Goal: Transaction & Acquisition: Purchase product/service

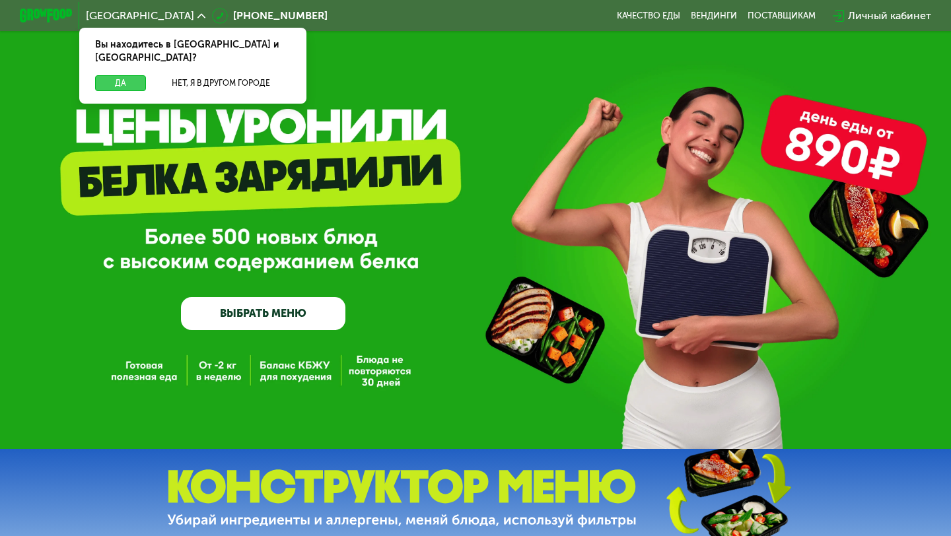
click at [121, 75] on button "Да" at bounding box center [120, 83] width 51 height 16
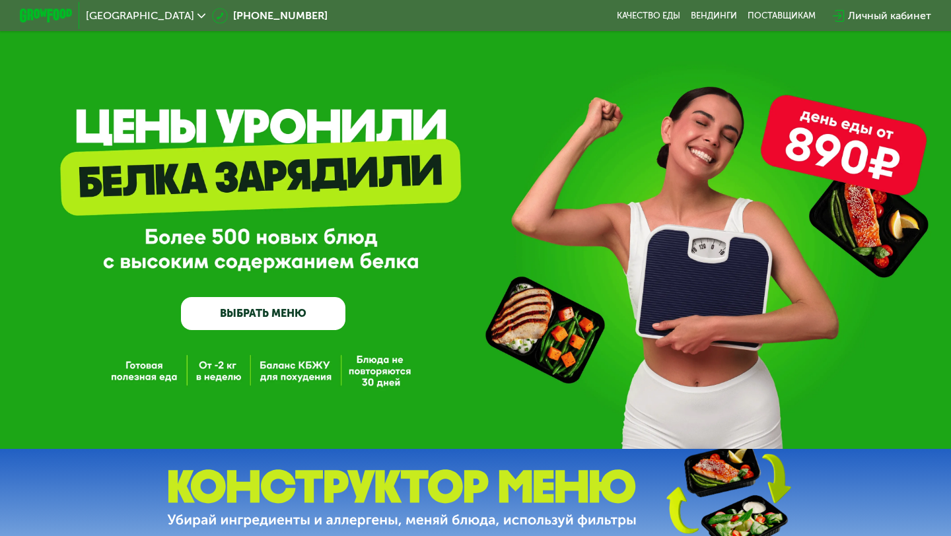
click at [286, 312] on link "ВЫБРАТЬ МЕНЮ" at bounding box center [263, 313] width 164 height 33
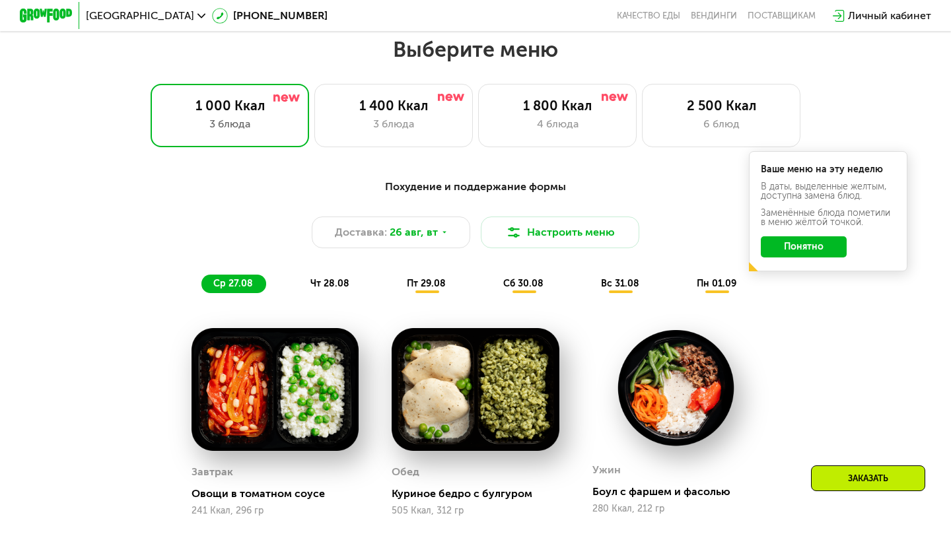
scroll to position [563, 0]
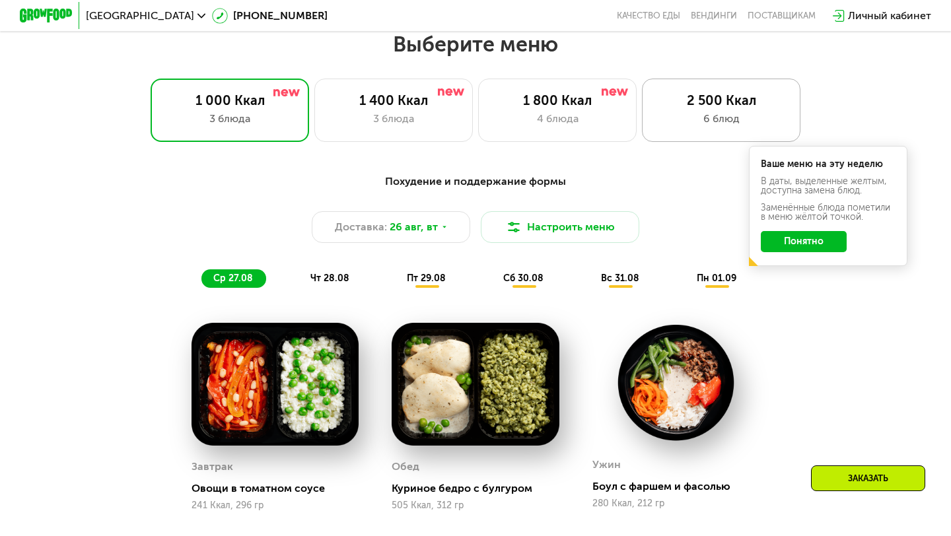
click at [724, 107] on div "2 500 Ккал" at bounding box center [721, 100] width 131 height 16
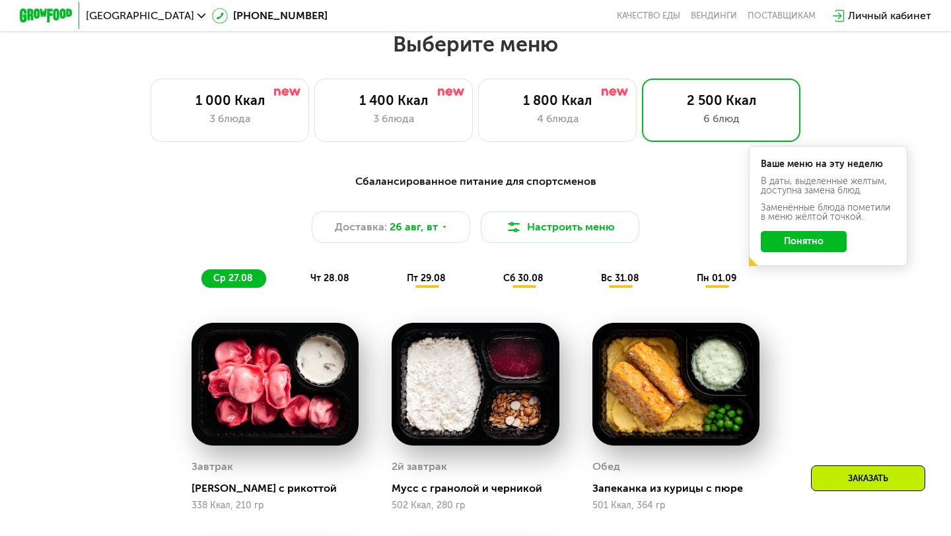
click at [810, 245] on button "Понятно" at bounding box center [803, 241] width 86 height 21
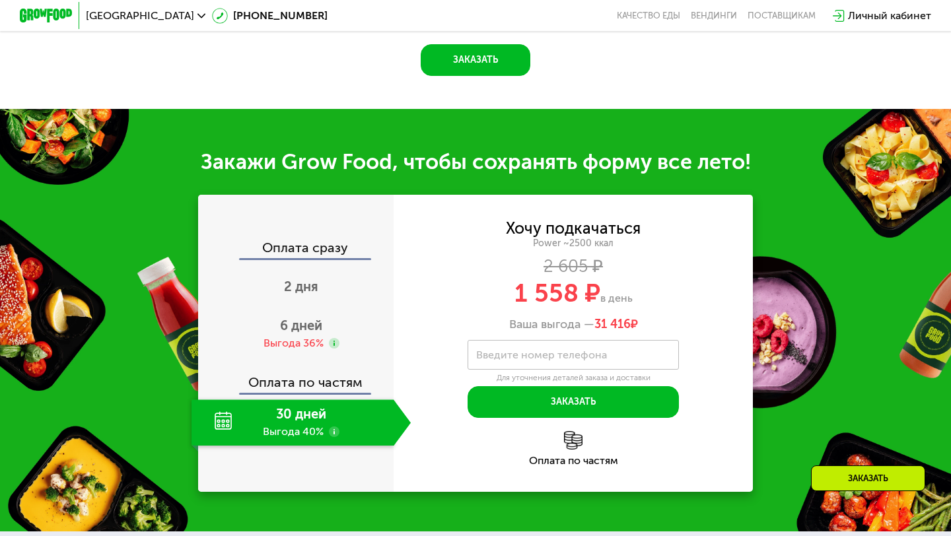
scroll to position [1495, 0]
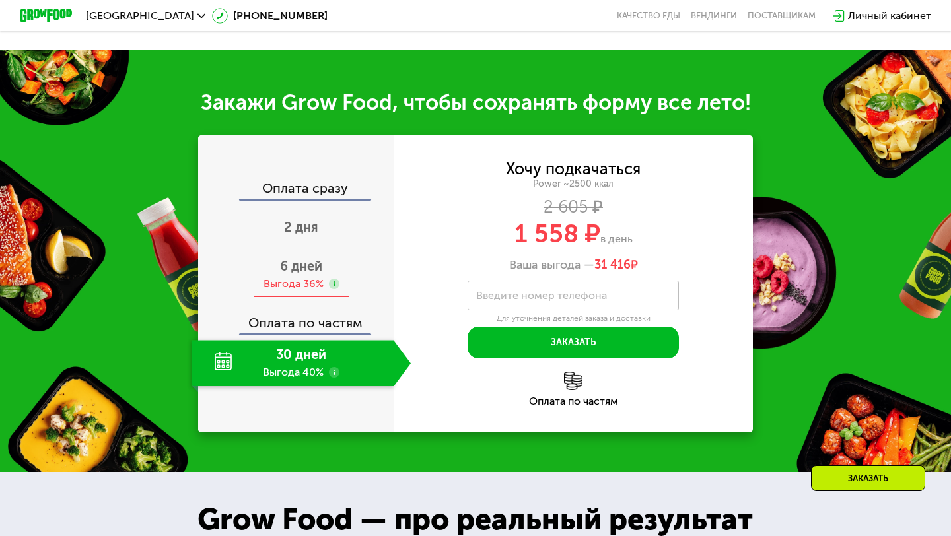
click at [310, 267] on span "6 дней" at bounding box center [301, 266] width 42 height 16
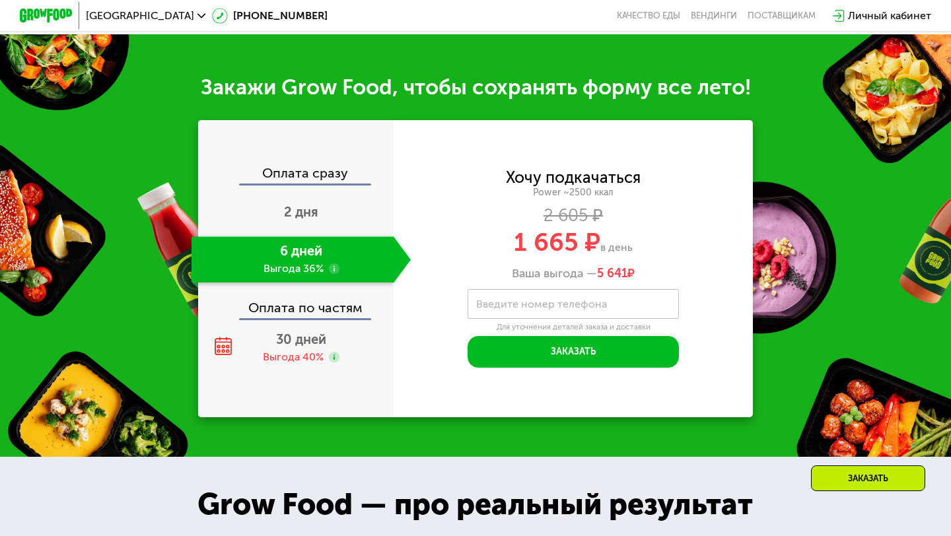
scroll to position [1462, 0]
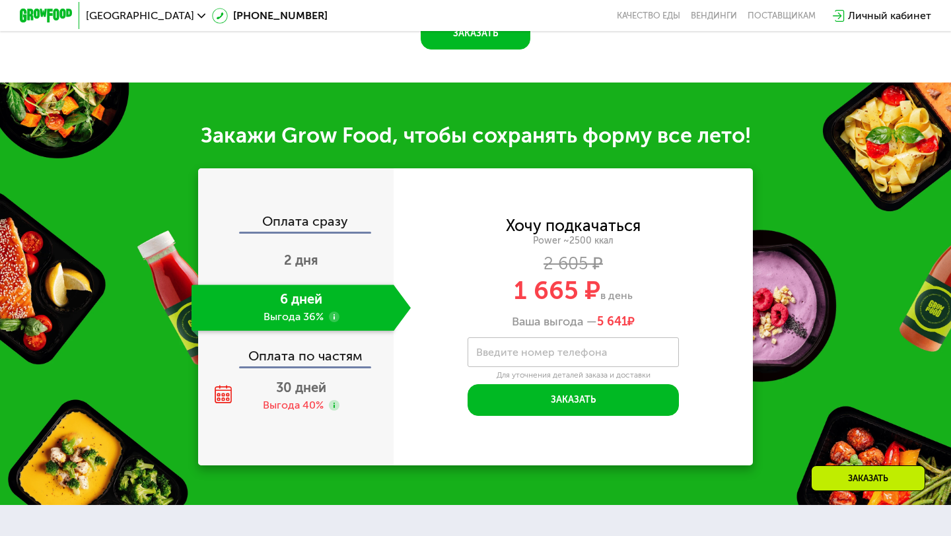
click at [324, 351] on div "Оплата по частям" at bounding box center [296, 351] width 194 height 30
click at [295, 388] on span "30 дней" at bounding box center [301, 388] width 50 height 16
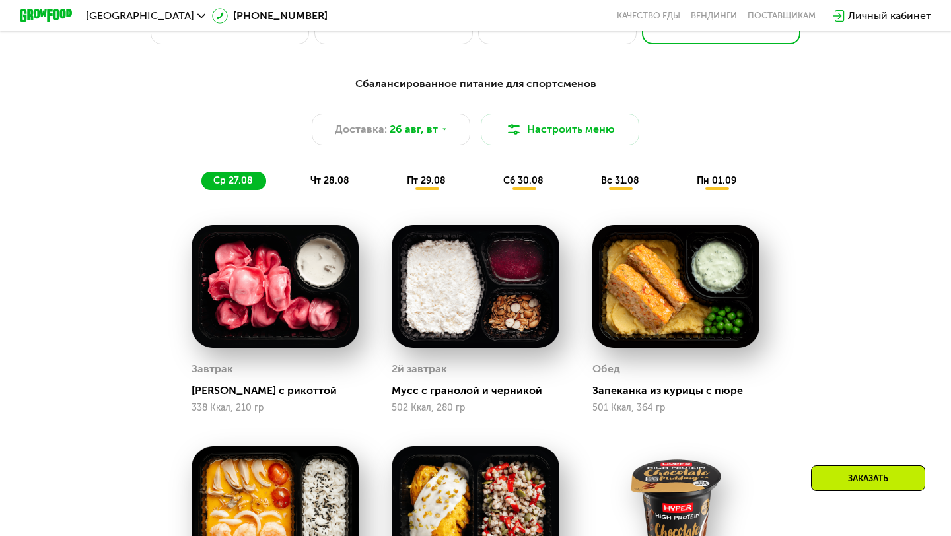
scroll to position [584, 0]
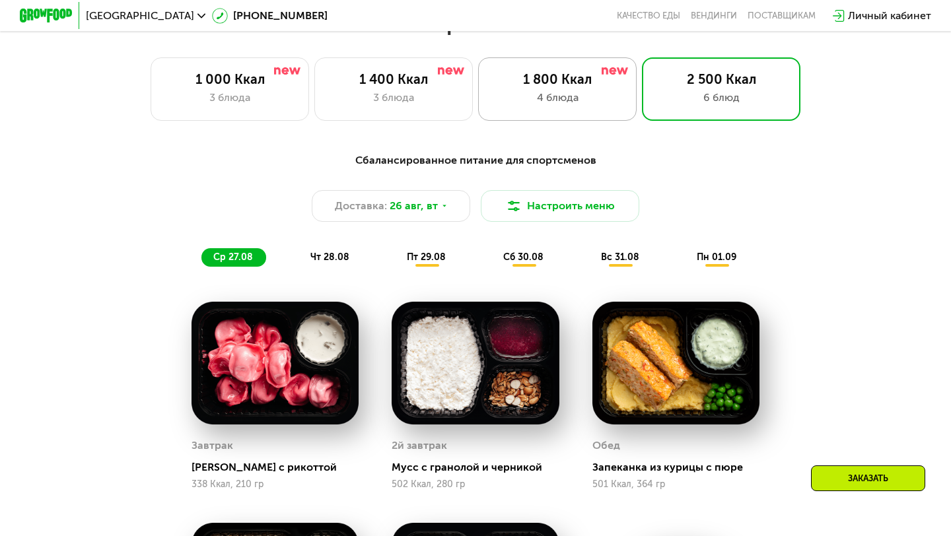
click at [553, 78] on div "1 800 Ккал" at bounding box center [557, 79] width 131 height 16
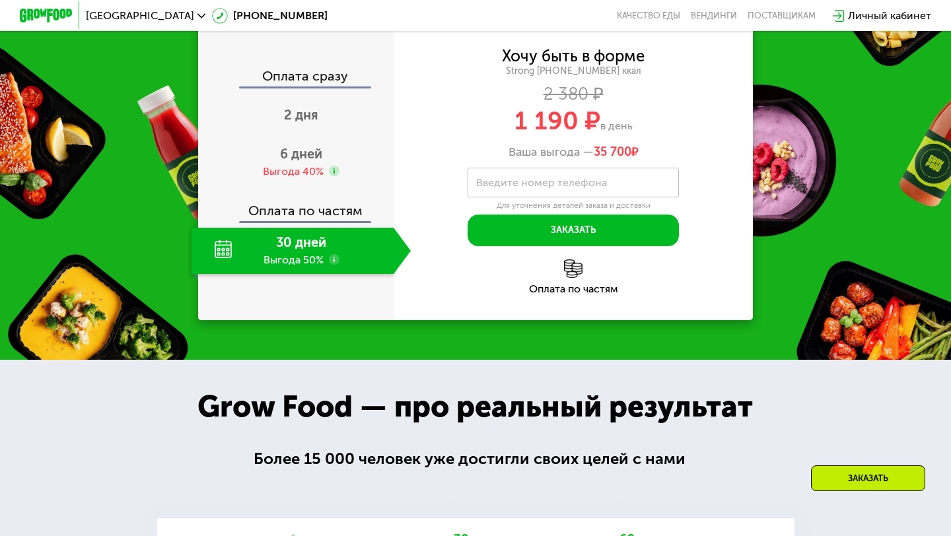
scroll to position [1270, 0]
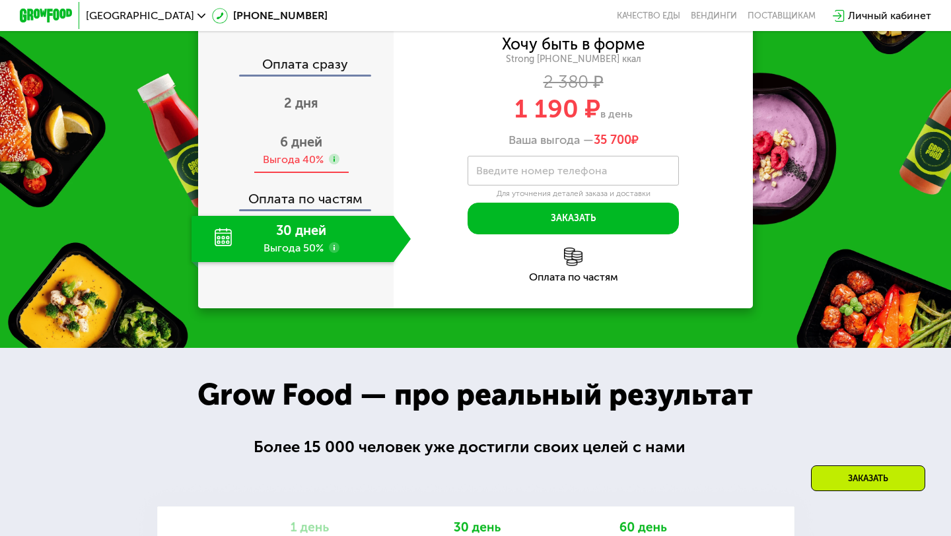
click at [308, 150] on span "6 дней" at bounding box center [301, 142] width 42 height 16
